Goal: Navigation & Orientation: Find specific page/section

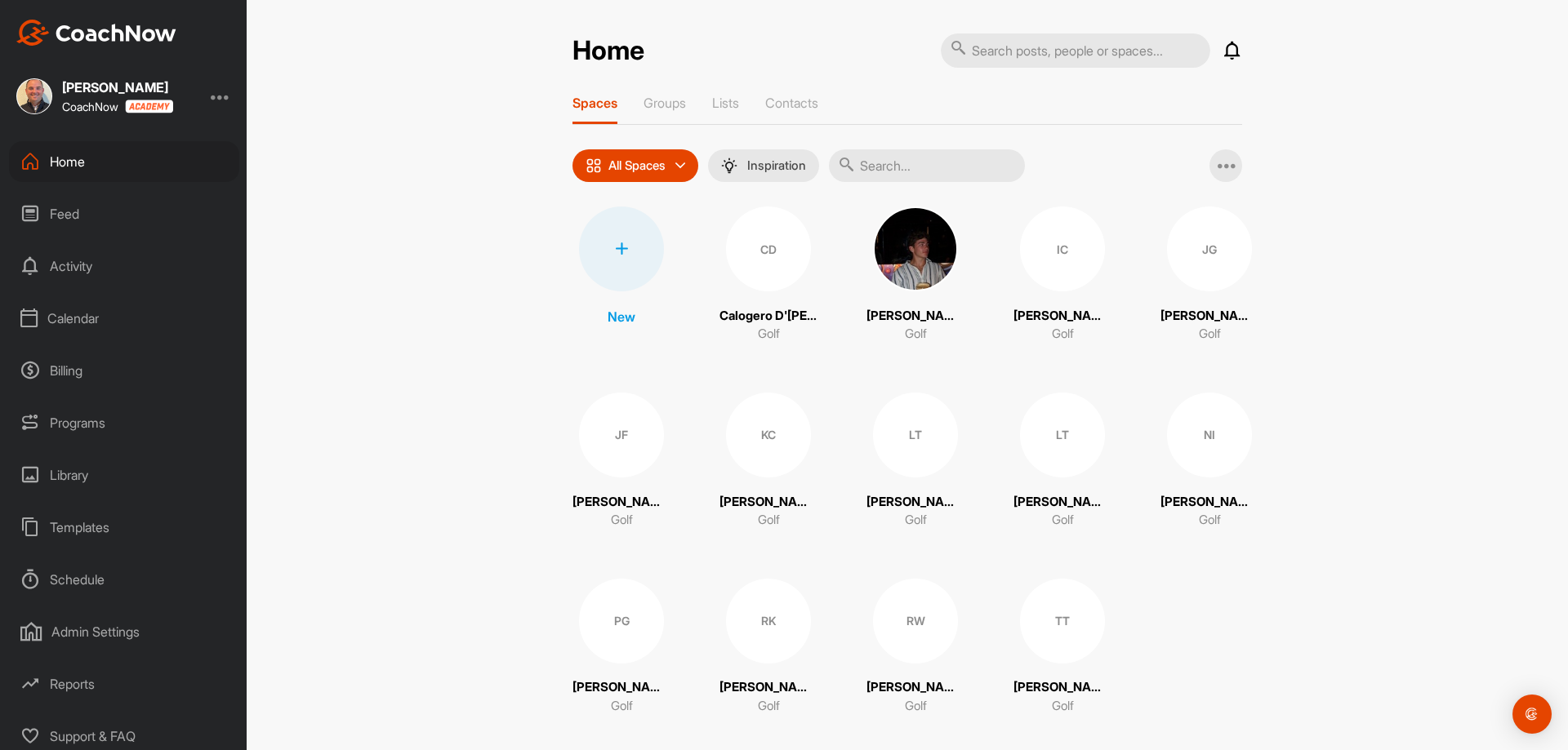
click at [64, 312] on div "Calendar" at bounding box center [124, 318] width 230 height 40
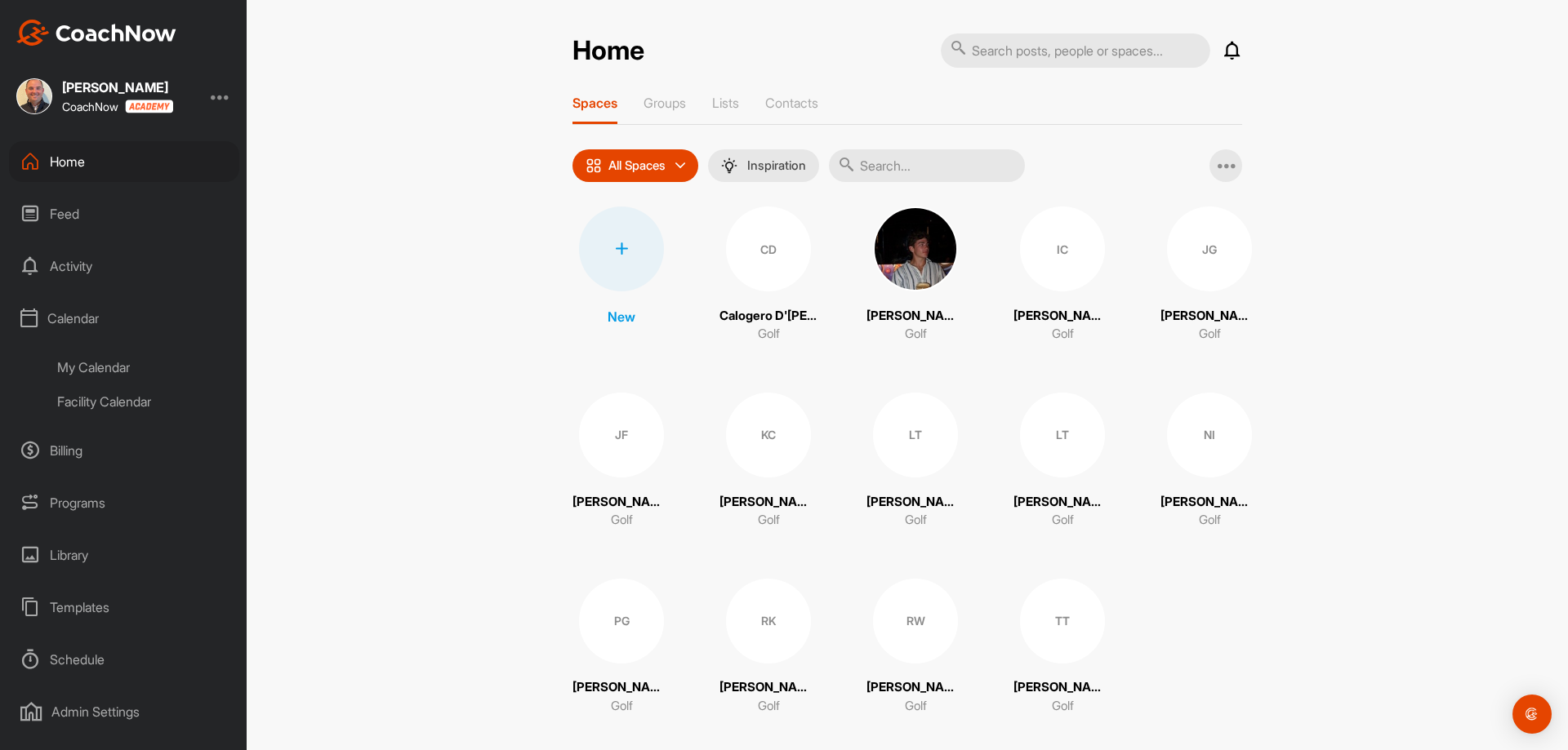
click at [95, 366] on div "My Calendar" at bounding box center [142, 367] width 193 height 35
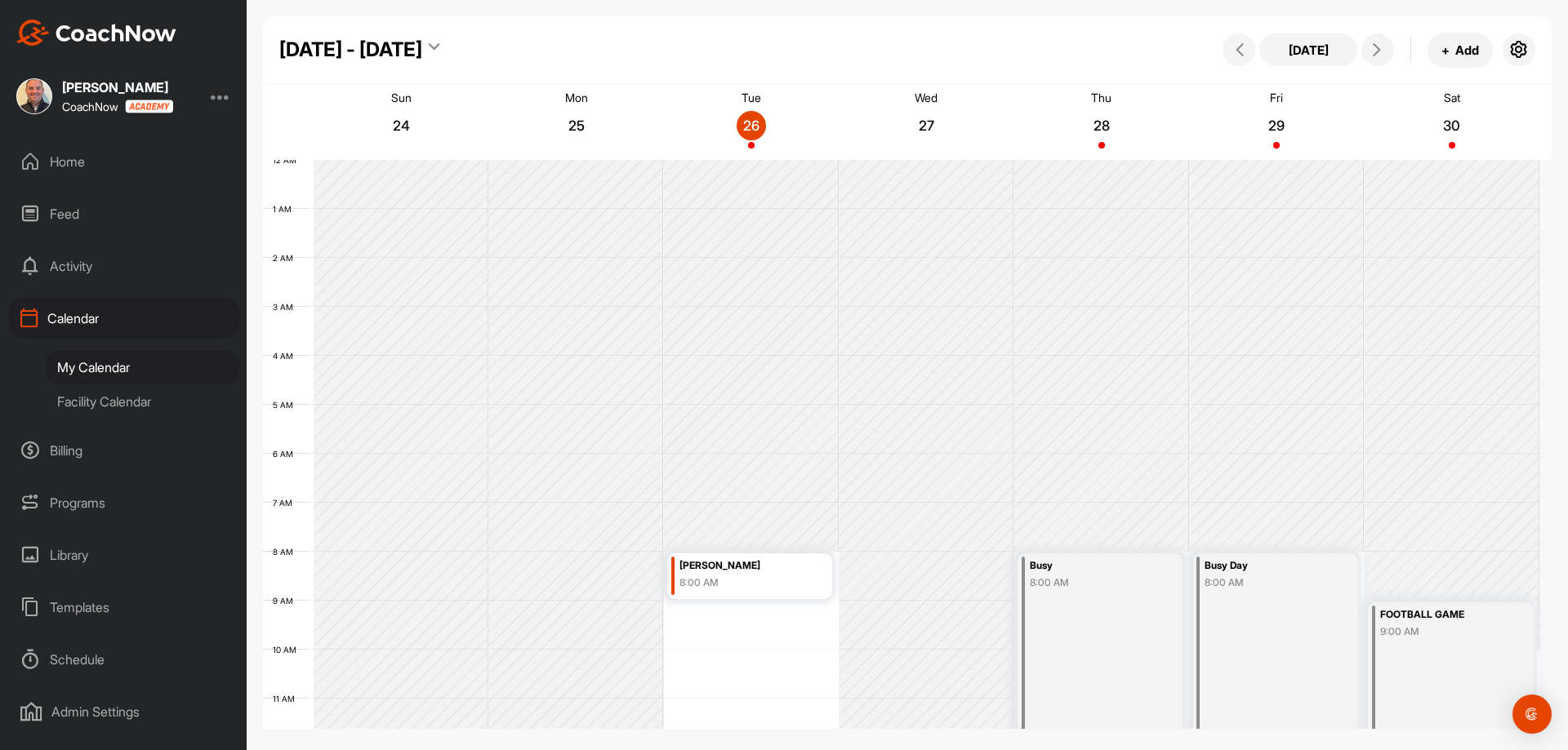
scroll to position [283, 0]
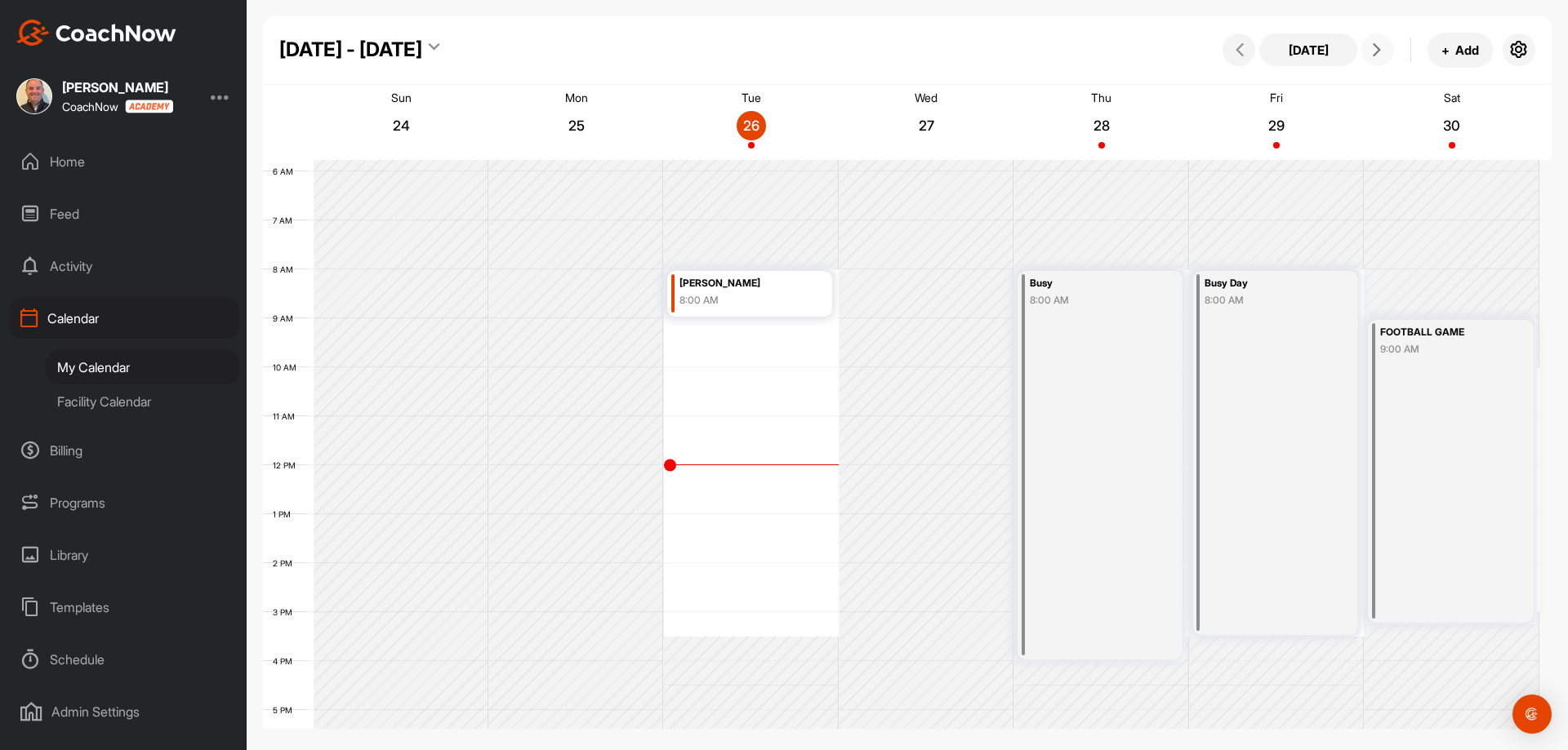
click at [1374, 51] on icon at bounding box center [1376, 49] width 13 height 13
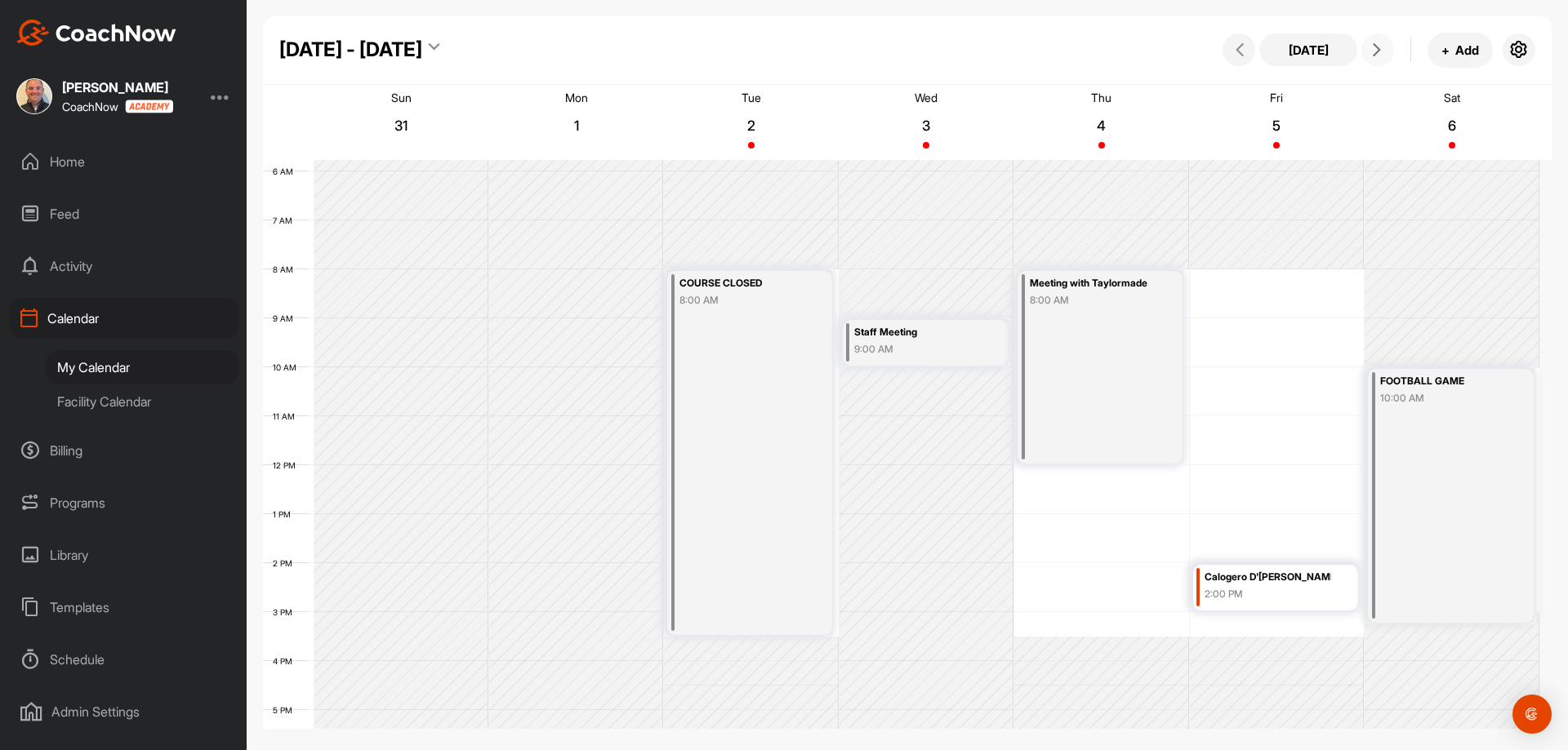
click at [1374, 51] on icon at bounding box center [1376, 49] width 13 height 13
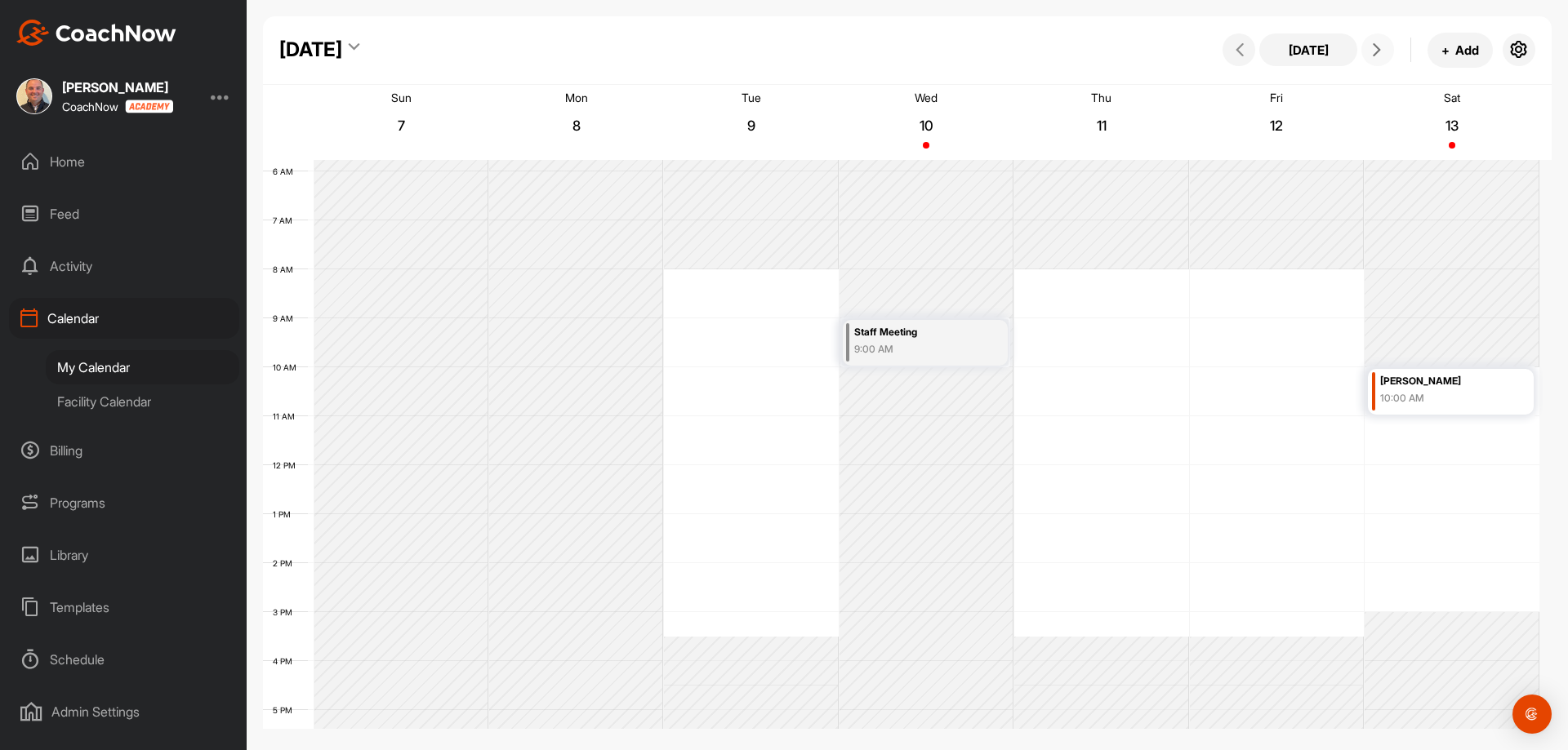
click at [1374, 51] on icon at bounding box center [1376, 49] width 13 height 13
click at [1233, 51] on icon at bounding box center [1239, 49] width 13 height 13
click at [1237, 51] on icon at bounding box center [1239, 49] width 13 height 13
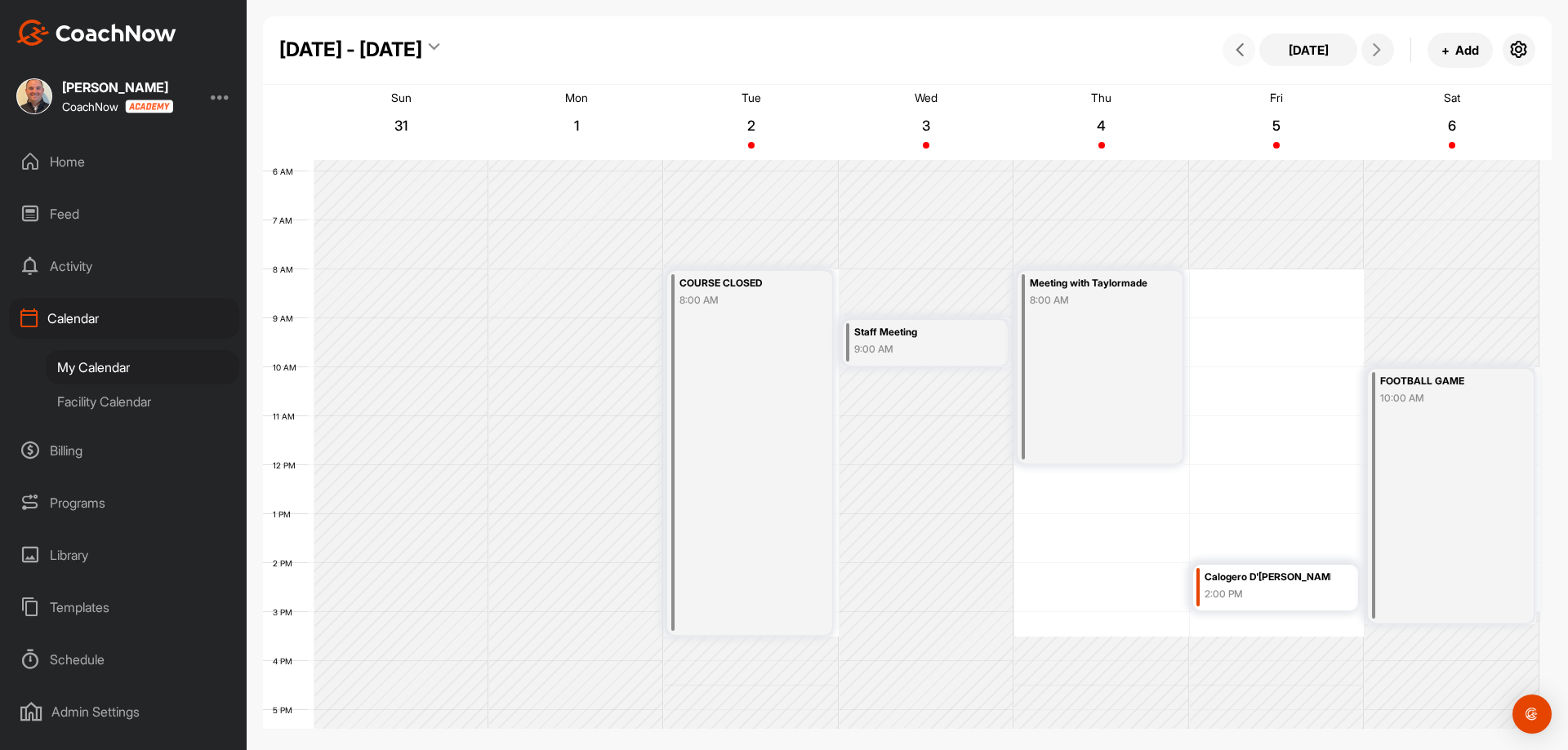
click at [1237, 51] on icon at bounding box center [1239, 49] width 13 height 13
